Goal: Information Seeking & Learning: Learn about a topic

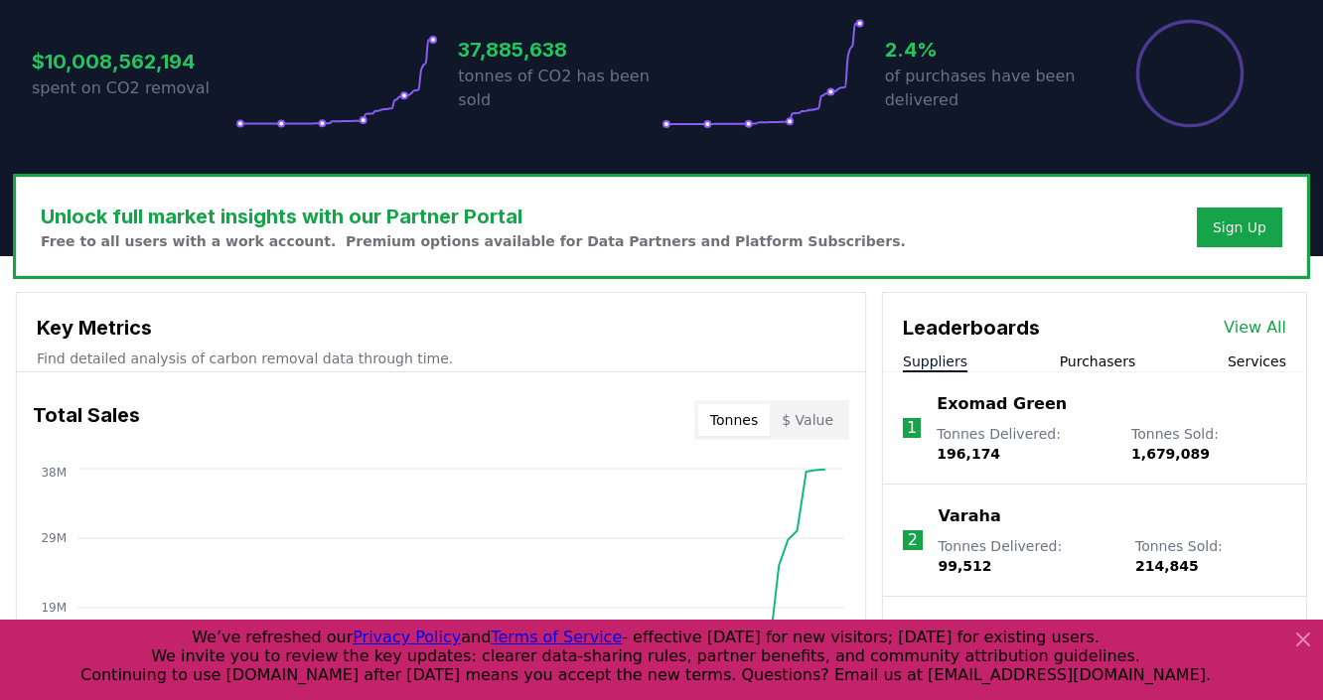
scroll to position [477, 0]
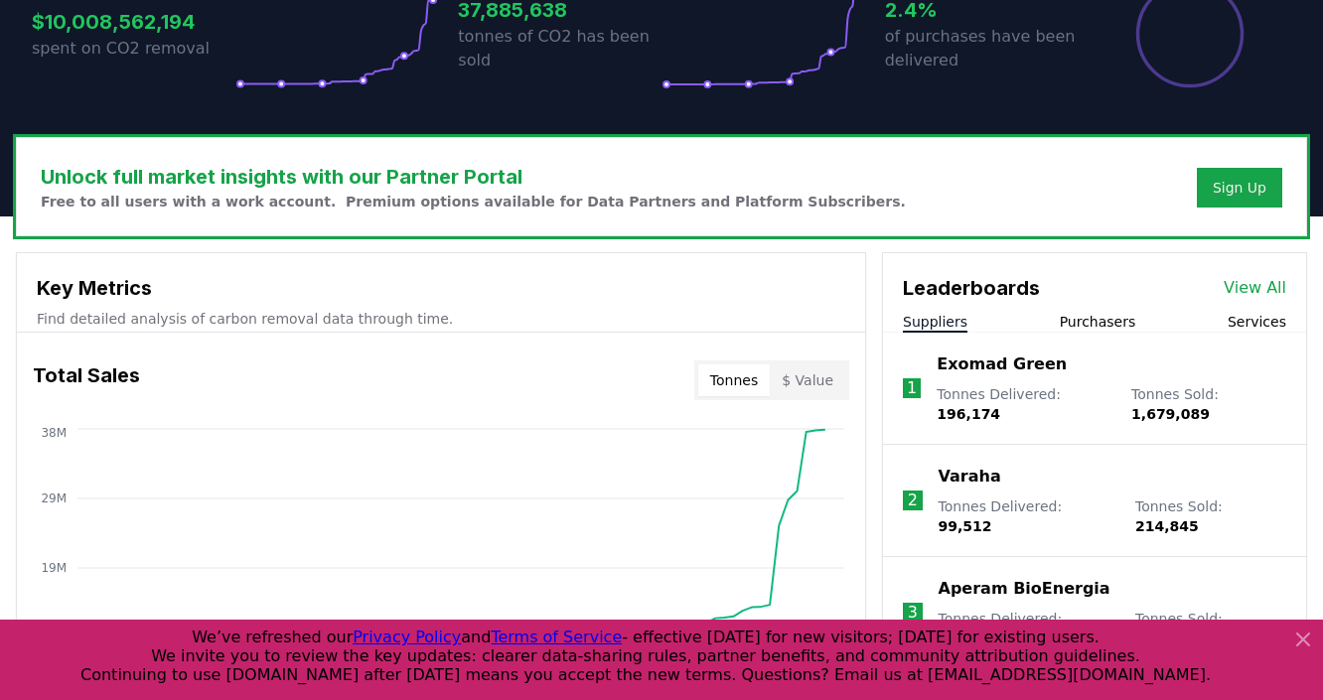
click at [1243, 291] on link "View All" at bounding box center [1254, 288] width 63 height 24
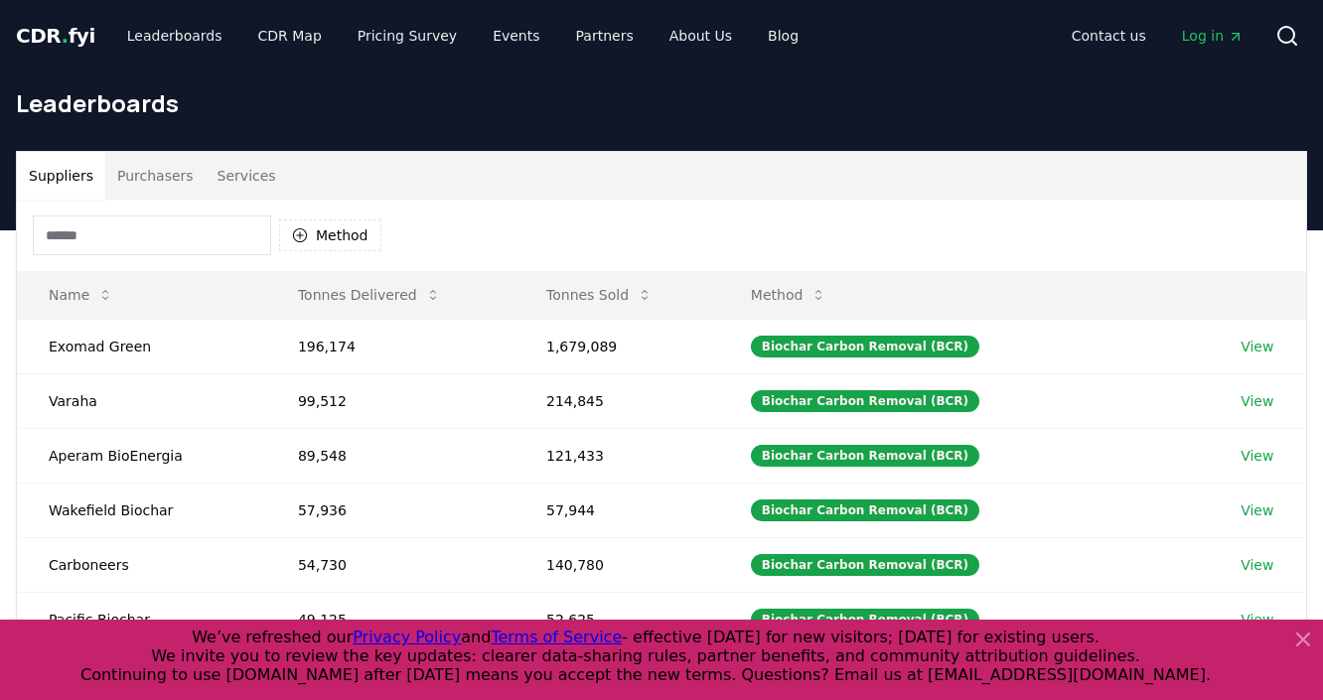
click at [147, 185] on button "Purchasers" at bounding box center [155, 176] width 100 height 48
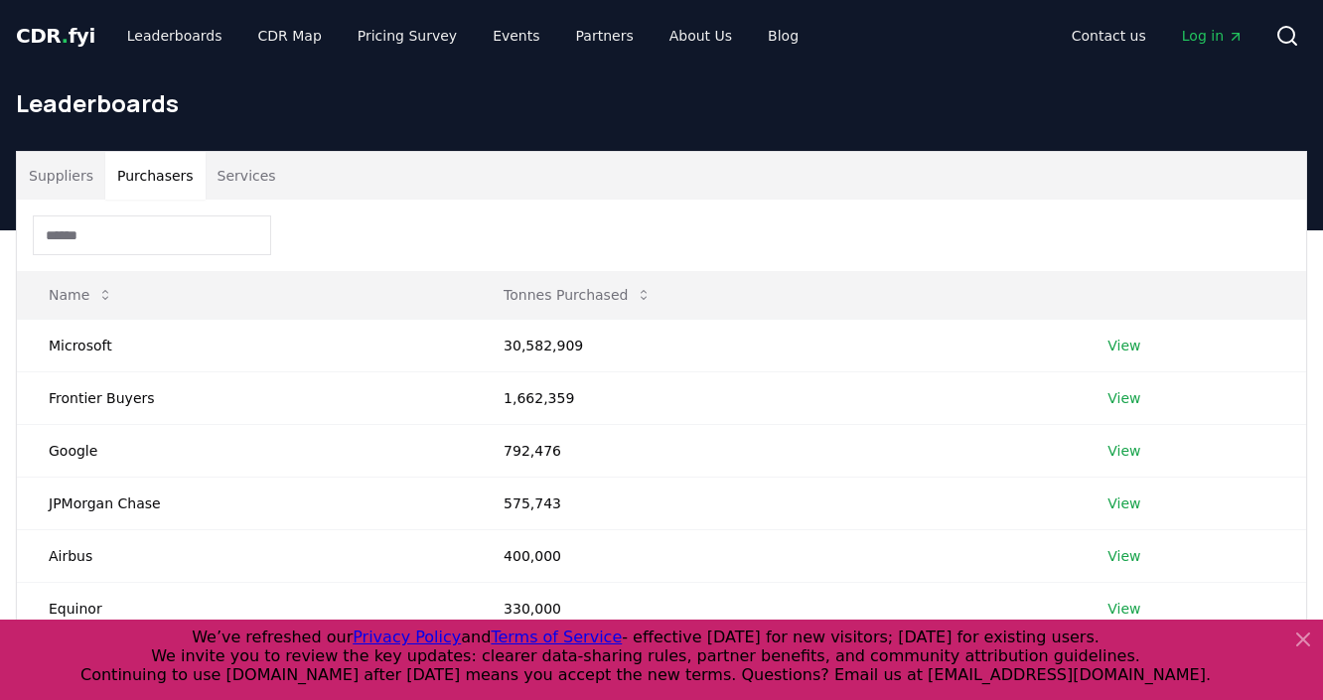
click at [1295, 636] on icon at bounding box center [1303, 640] width 24 height 24
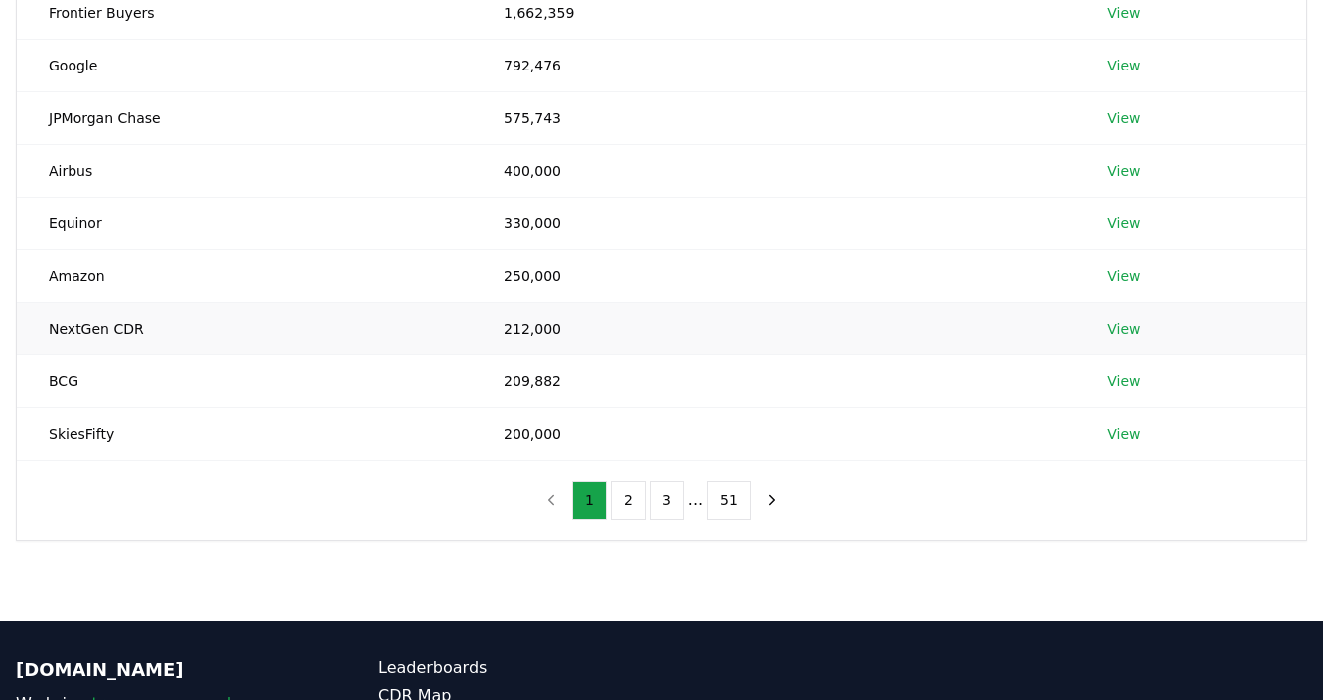
scroll to position [397, 0]
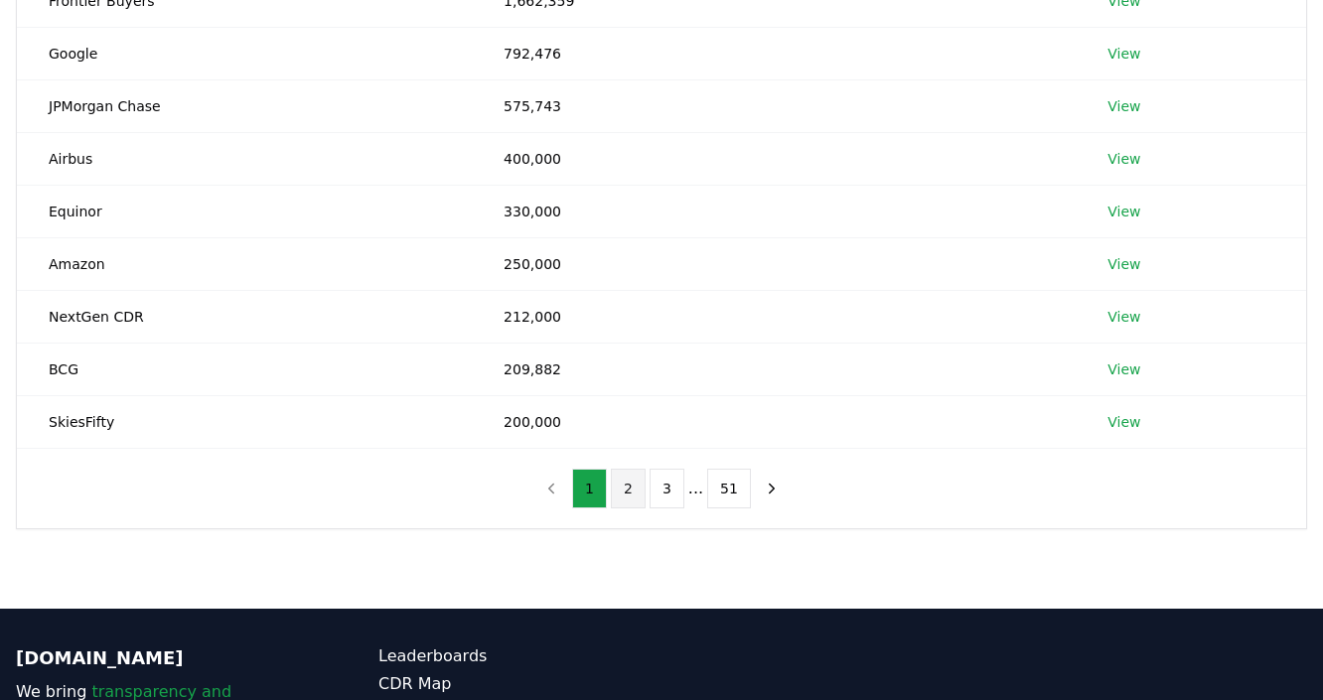
click at [624, 493] on button "2" at bounding box center [628, 489] width 35 height 40
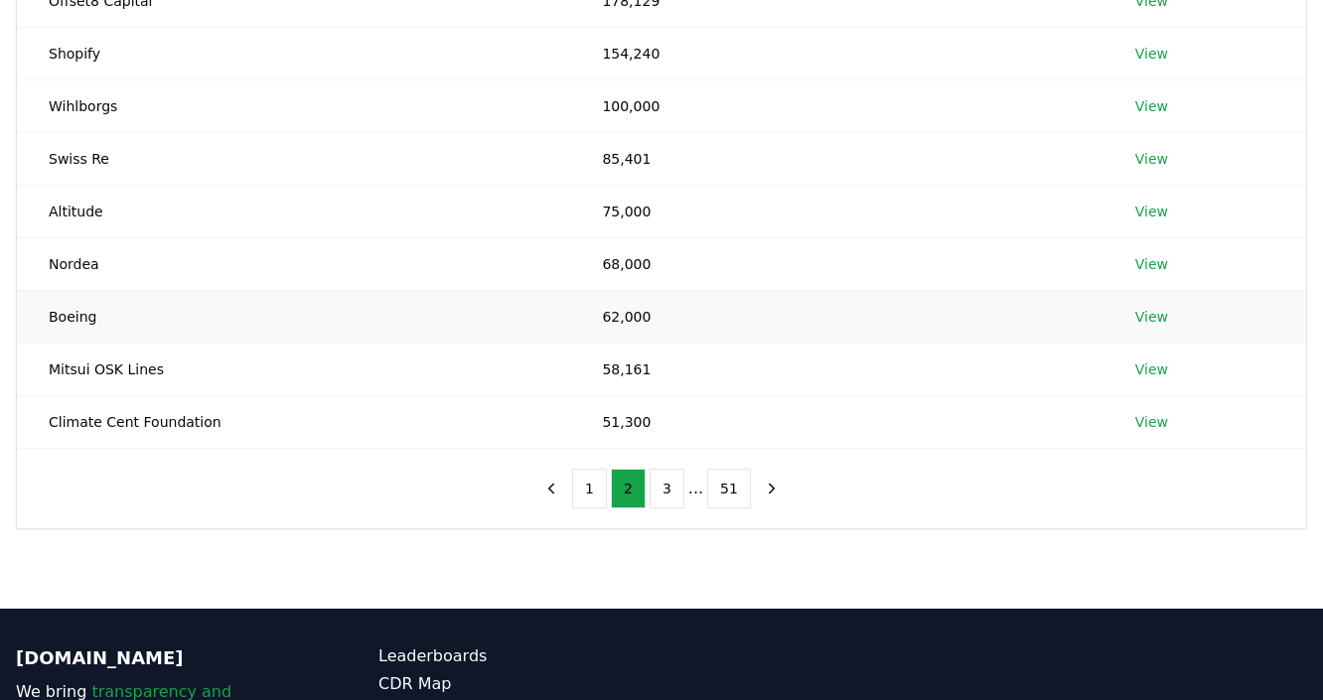
click at [73, 307] on td "Boeing" at bounding box center [293, 316] width 553 height 53
click at [1153, 315] on link "View" at bounding box center [1151, 317] width 33 height 20
